Goal: Check status: Check status

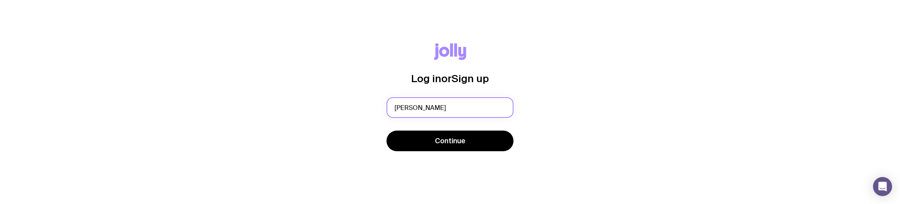
type input "[PERSON_NAME][EMAIL_ADDRESS][PERSON_NAME][DOMAIN_NAME]"
click at [417, 152] on div "Continue" at bounding box center [449, 142] width 127 height 22
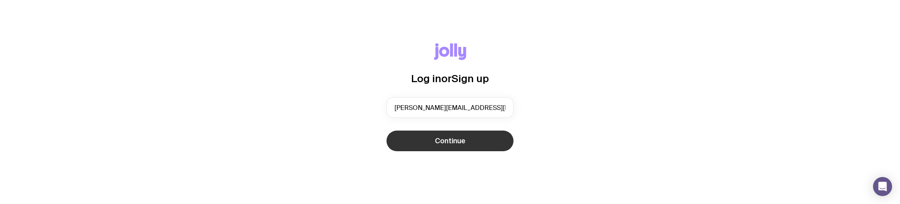
click at [425, 144] on button "Continue" at bounding box center [449, 141] width 127 height 21
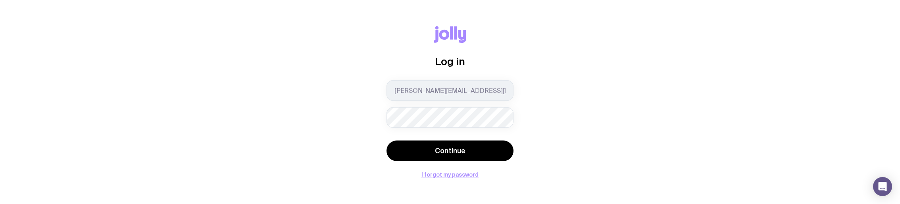
click at [386, 140] on button "Continue" at bounding box center [449, 150] width 127 height 21
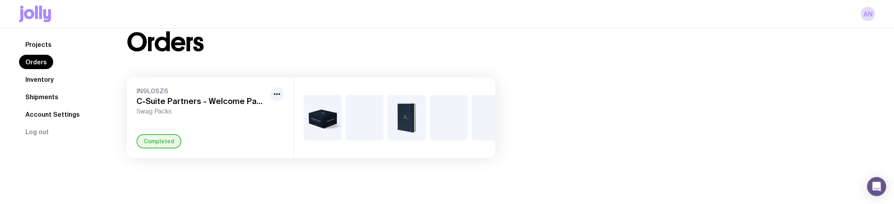
scroll to position [28, 0]
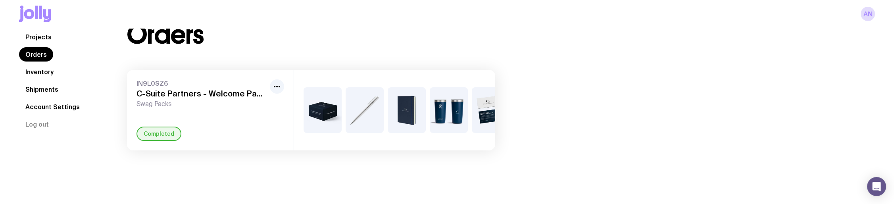
click at [43, 92] on link "Shipments" at bounding box center [42, 89] width 46 height 14
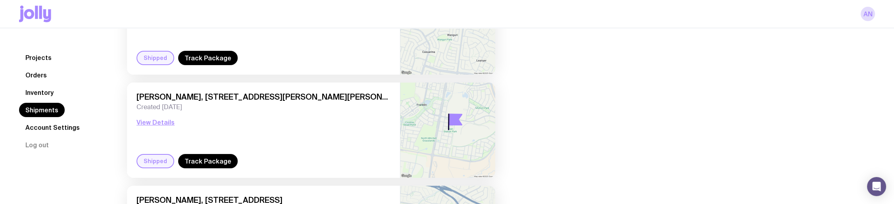
scroll to position [119, 0]
click at [201, 58] on link "Track Package" at bounding box center [208, 57] width 60 height 14
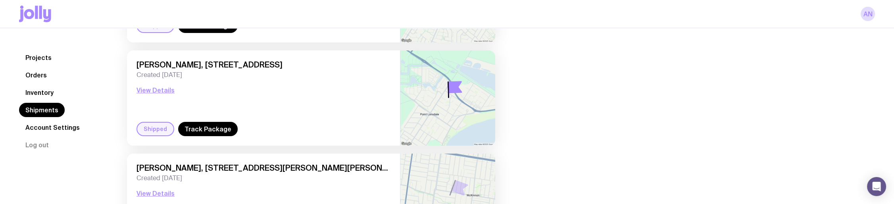
scroll to position [397, 0]
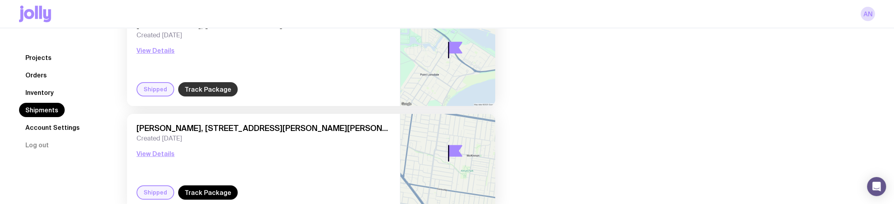
click at [216, 90] on link "Track Package" at bounding box center [208, 89] width 60 height 14
click at [27, 88] on link "Inventory" at bounding box center [39, 92] width 41 height 14
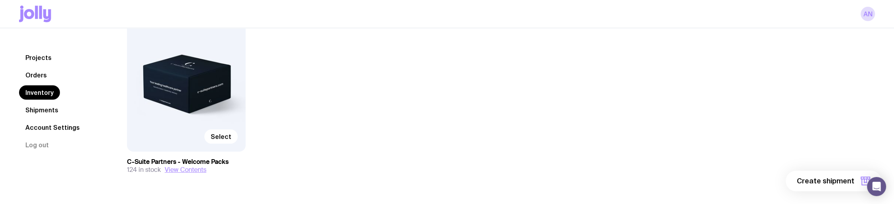
scroll to position [139, 0]
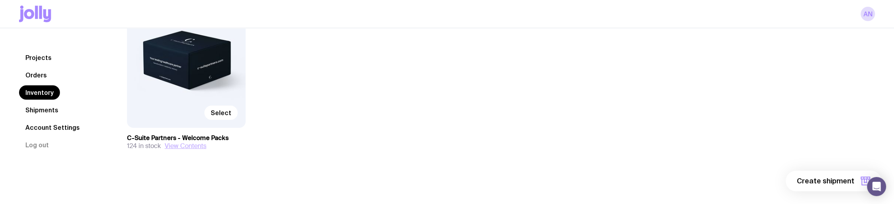
click at [184, 144] on button "View Contents" at bounding box center [186, 146] width 42 height 8
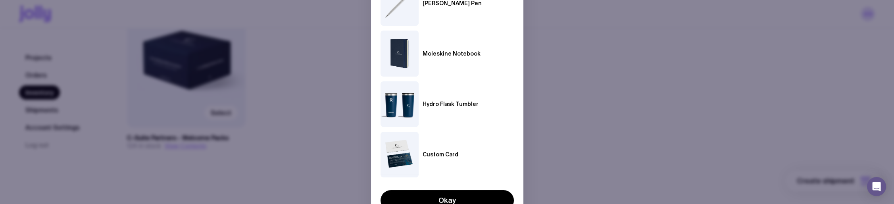
scroll to position [186, 0]
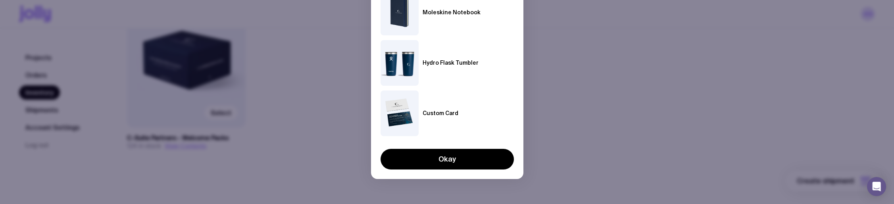
click at [400, 113] on img at bounding box center [400, 113] width 38 height 46
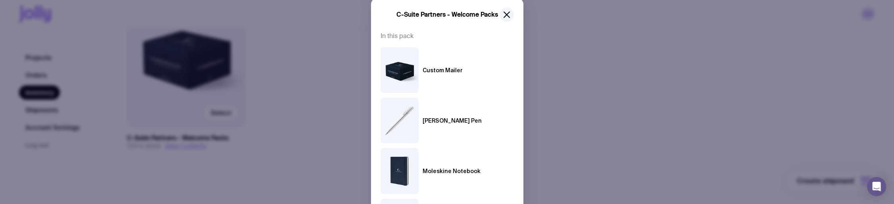
scroll to position [0, 0]
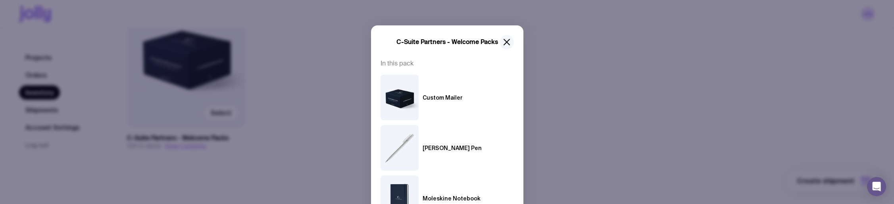
click at [502, 38] on icon "button" at bounding box center [507, 42] width 10 height 10
